Goal: Find specific page/section: Find specific page/section

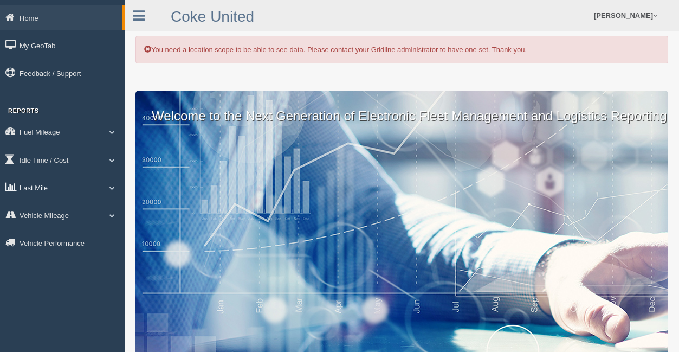
click at [102, 182] on link "Last Mile" at bounding box center [62, 187] width 125 height 24
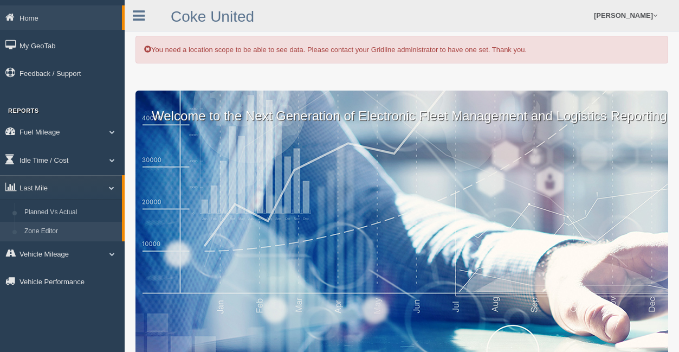
click at [95, 238] on link "Zone Editor" at bounding box center [71, 232] width 102 height 20
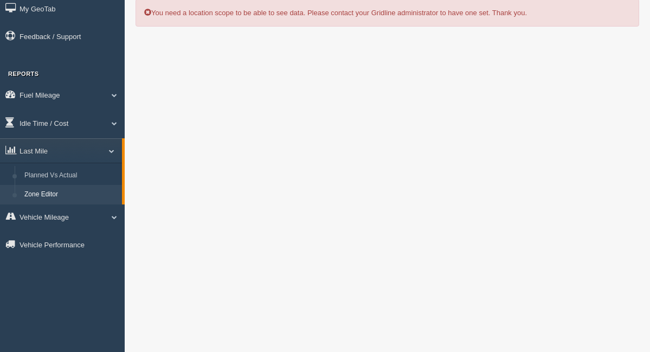
scroll to position [33, 0]
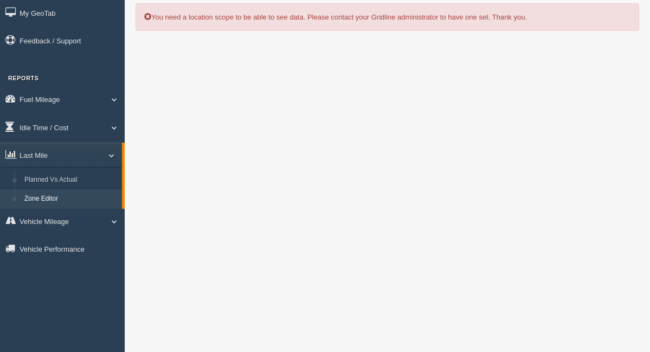
click at [94, 274] on div "Home My GeoTab Feedback / Support Reports Fuel Mileage Fuel Analysis Fuel Milea…" at bounding box center [62, 143] width 125 height 352
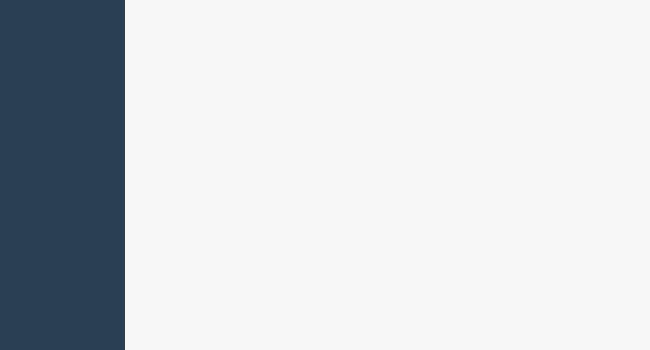
scroll to position [396, 0]
